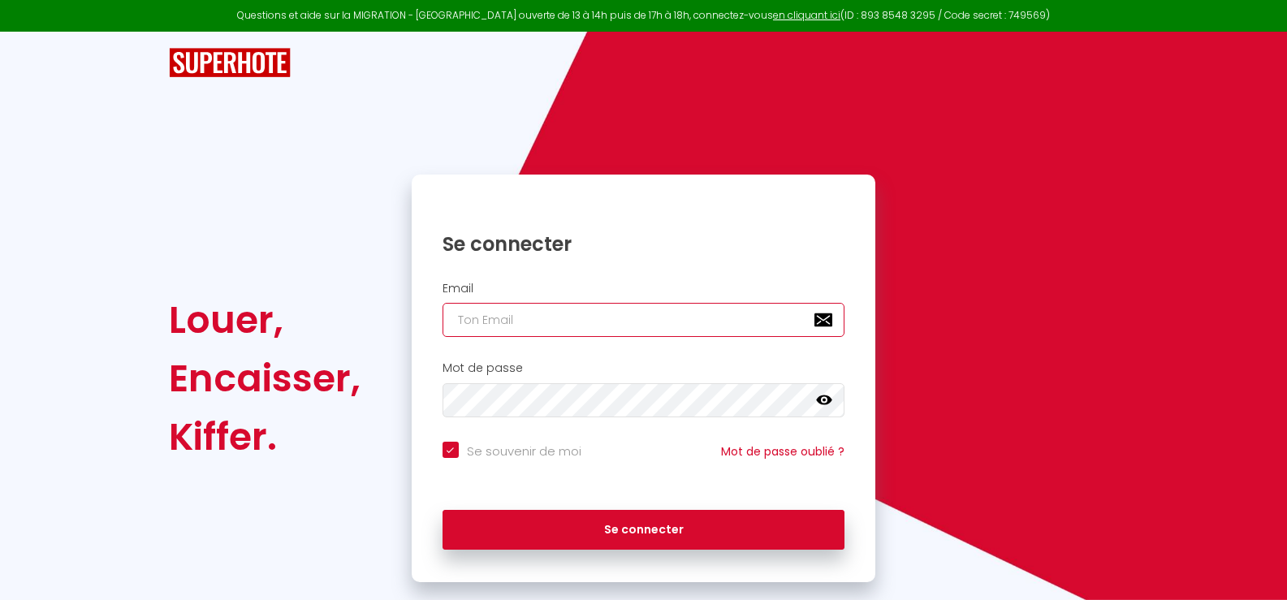
click at [503, 324] on input "email" at bounding box center [644, 320] width 403 height 34
type input "p"
checkbox input "true"
type input "pa"
checkbox input "true"
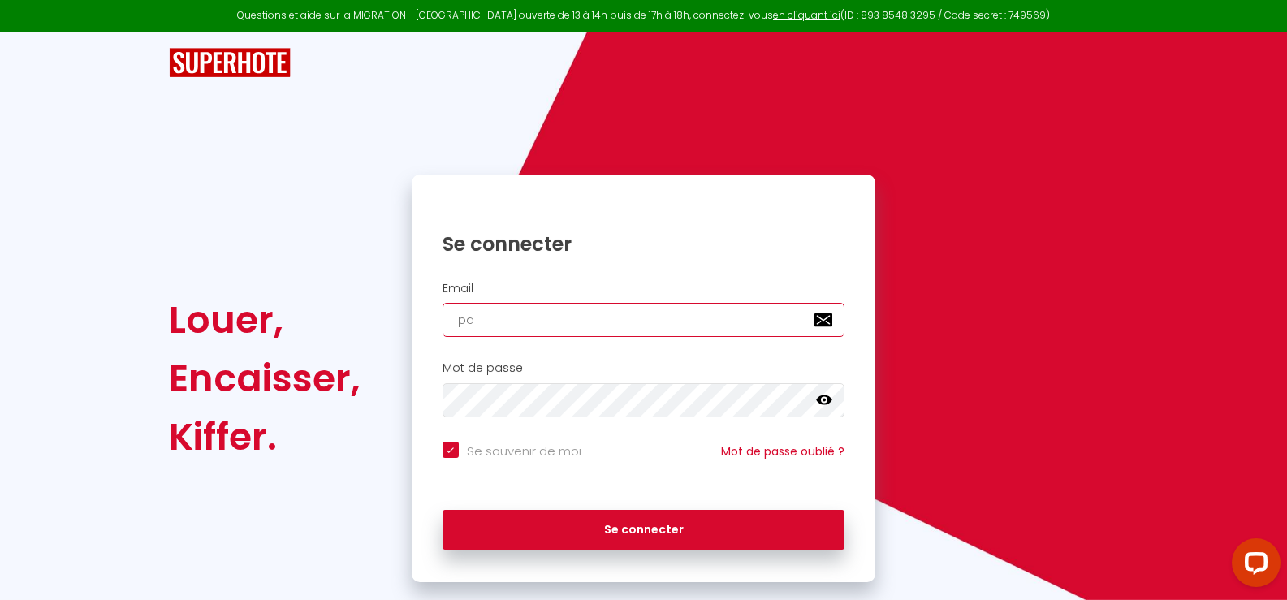
type input "pas"
checkbox input "true"
type input "[EMAIL_ADDRESS][DOMAIN_NAME]"
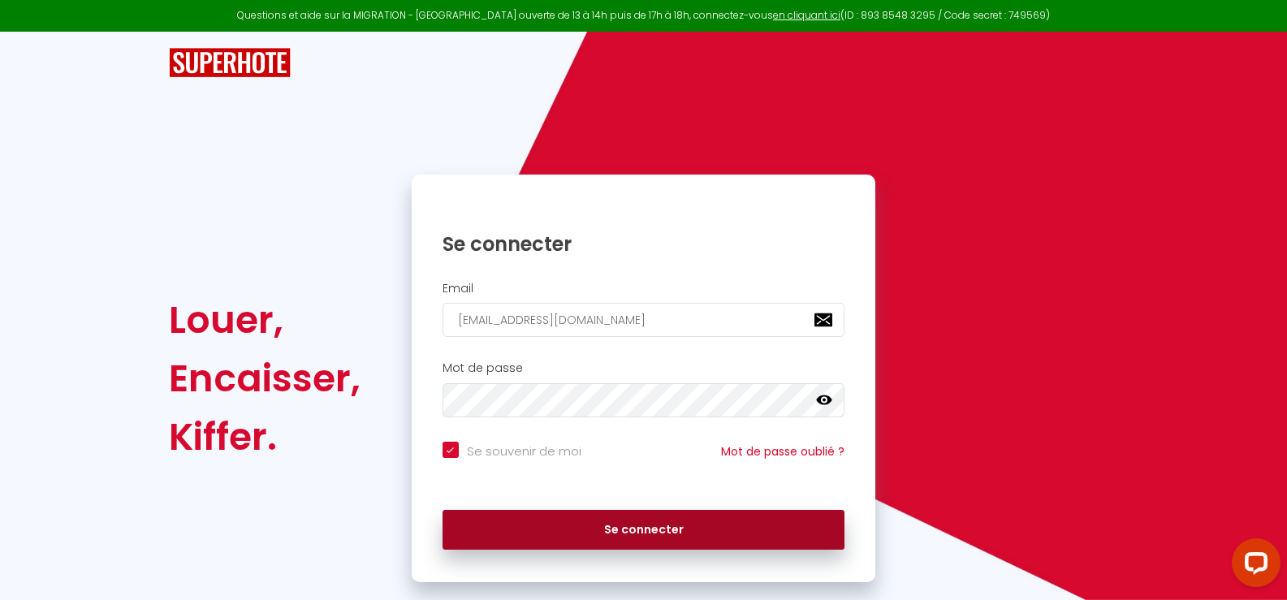
click at [649, 525] on button "Se connecter" at bounding box center [644, 530] width 403 height 41
checkbox input "true"
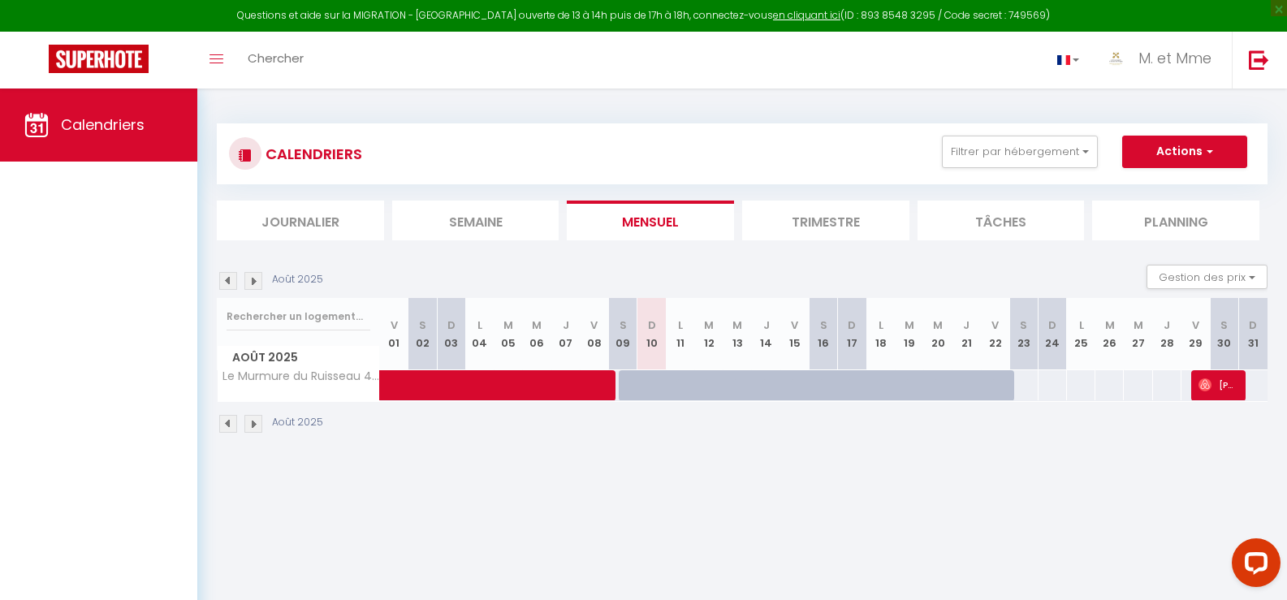
click at [257, 283] on img at bounding box center [253, 281] width 18 height 18
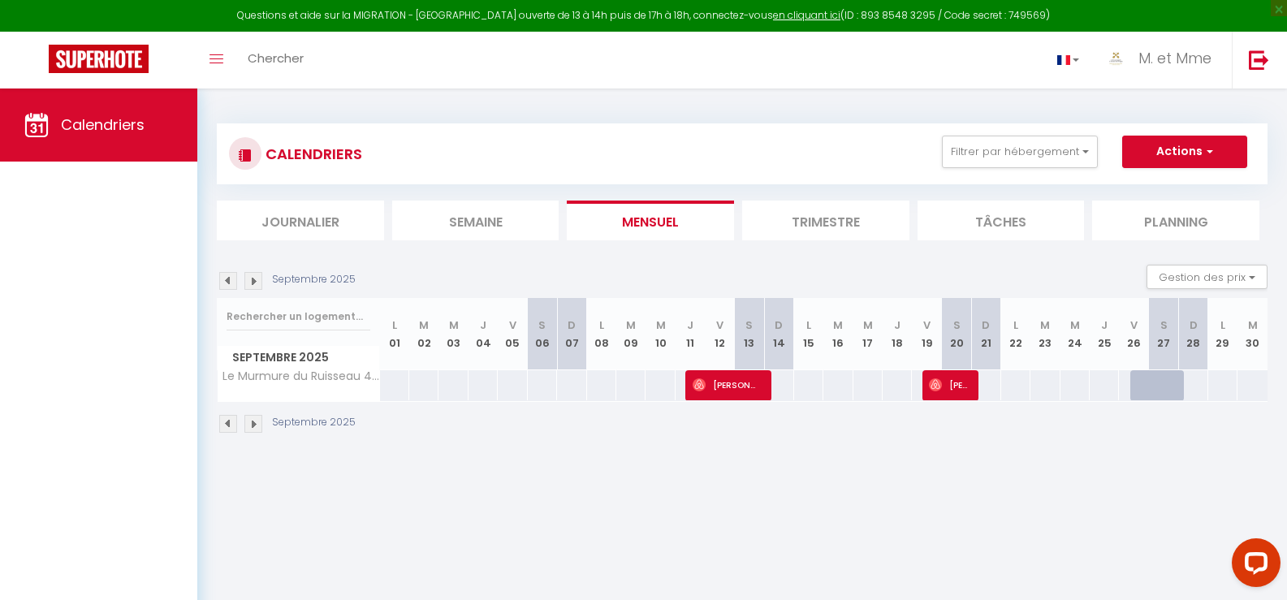
click at [254, 280] on img at bounding box center [253, 281] width 18 height 18
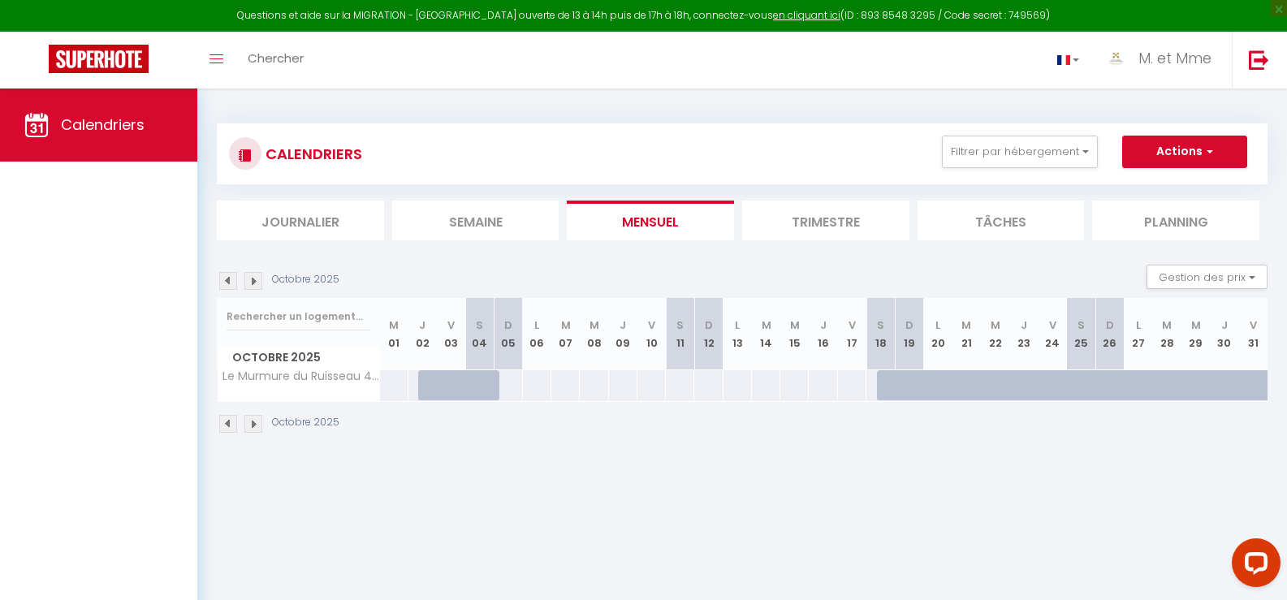
click at [254, 280] on img at bounding box center [253, 281] width 18 height 18
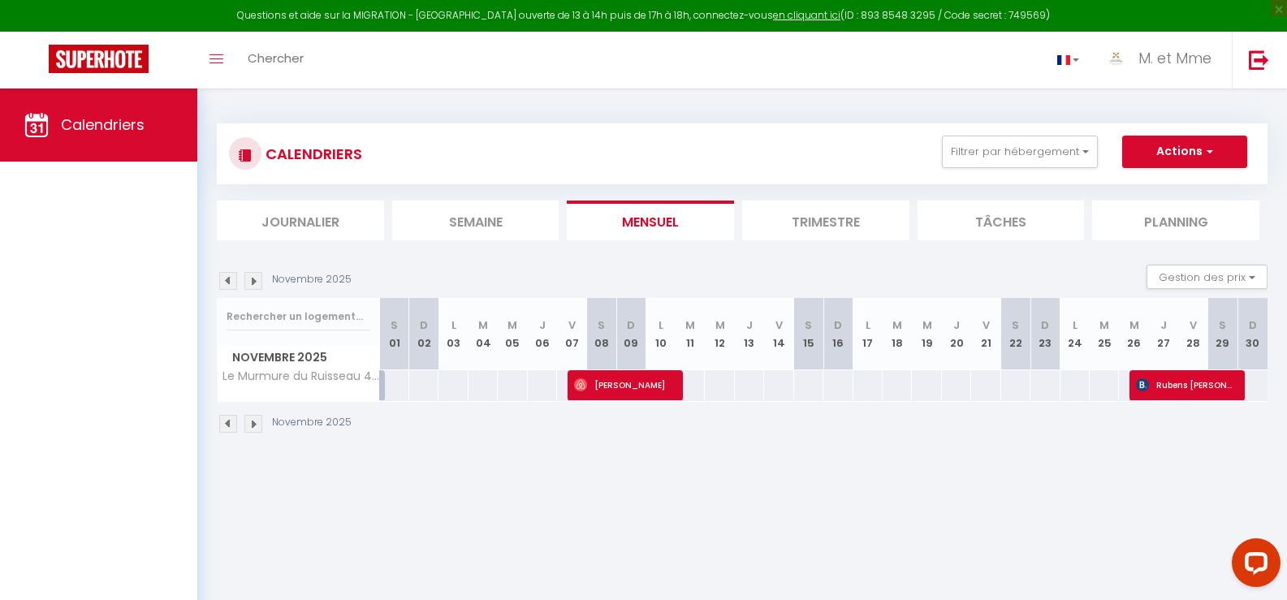
click at [254, 280] on img at bounding box center [253, 281] width 18 height 18
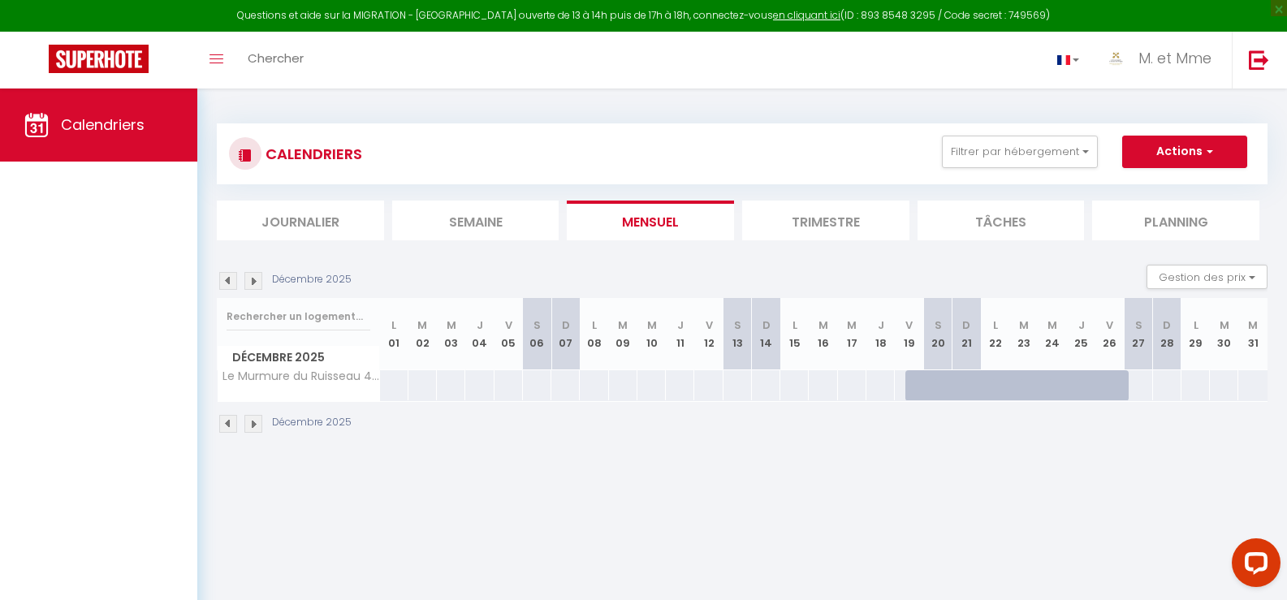
click at [254, 280] on img at bounding box center [253, 281] width 18 height 18
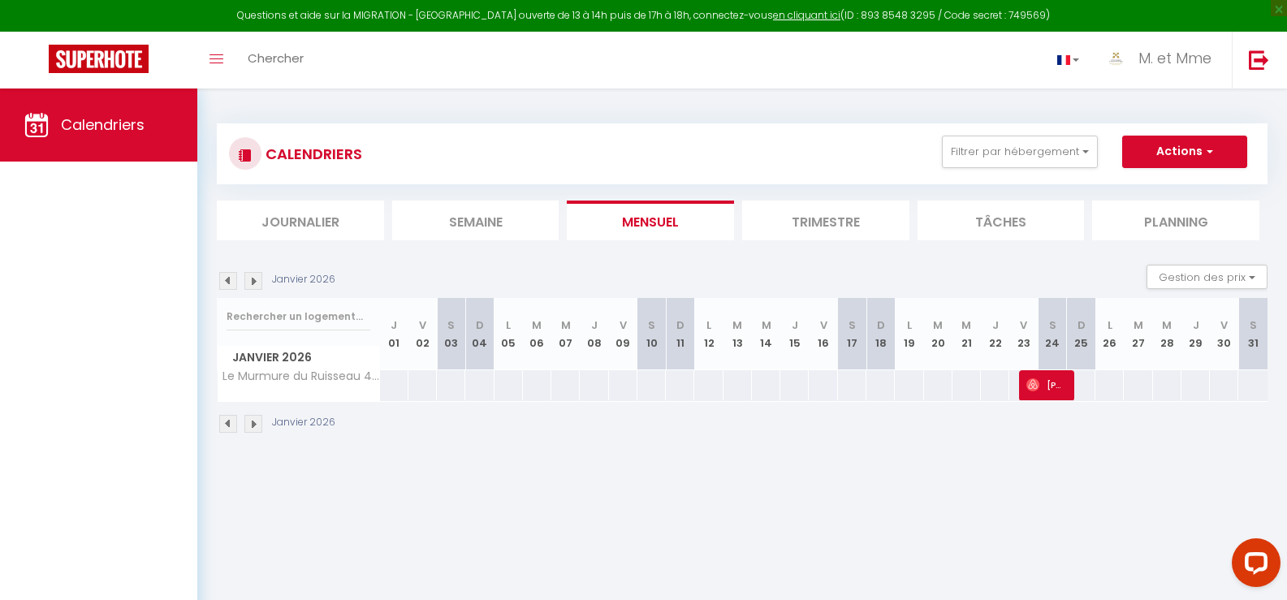
click at [254, 280] on img at bounding box center [253, 281] width 18 height 18
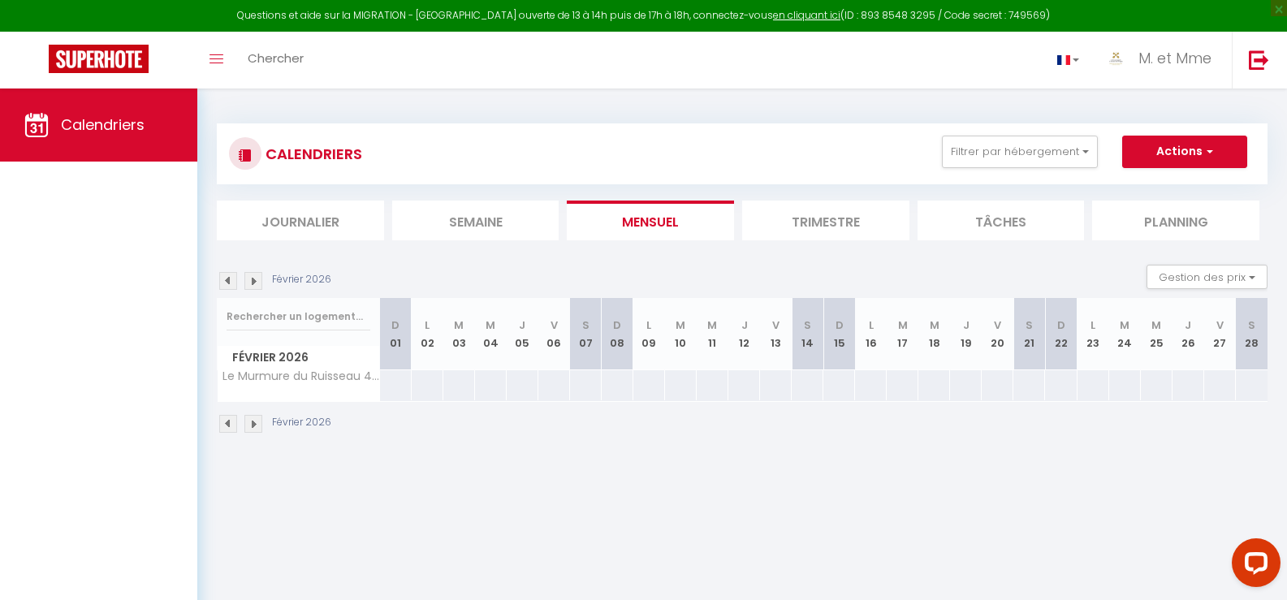
click at [254, 280] on img at bounding box center [253, 281] width 18 height 18
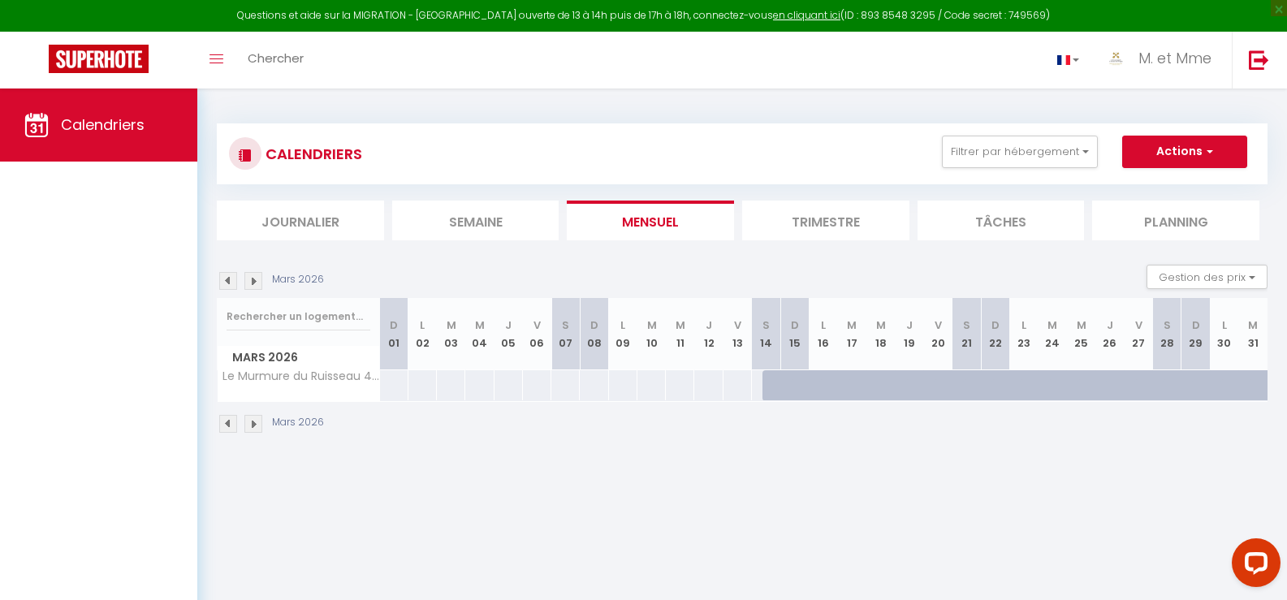
click at [254, 280] on img at bounding box center [253, 281] width 18 height 18
